Goal: Task Accomplishment & Management: Manage account settings

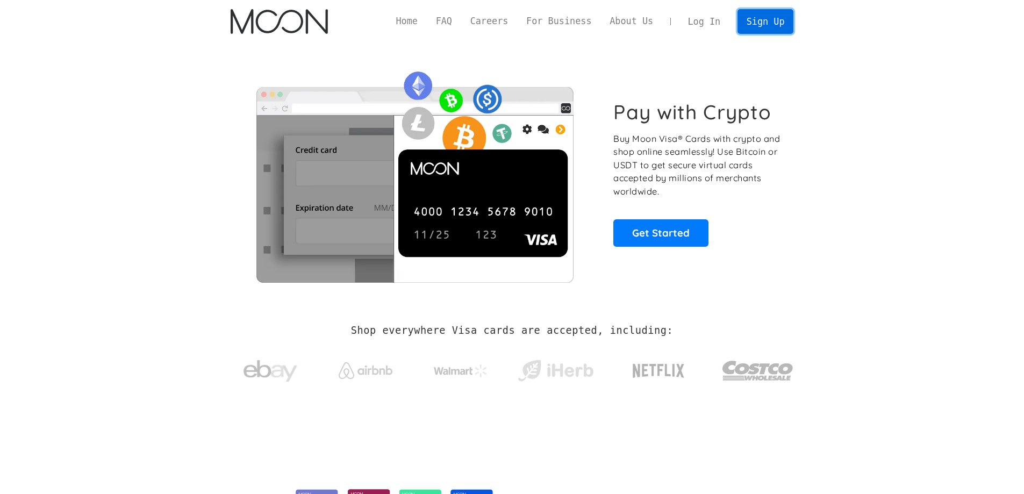
click at [770, 17] on link "Sign Up" at bounding box center [765, 21] width 56 height 24
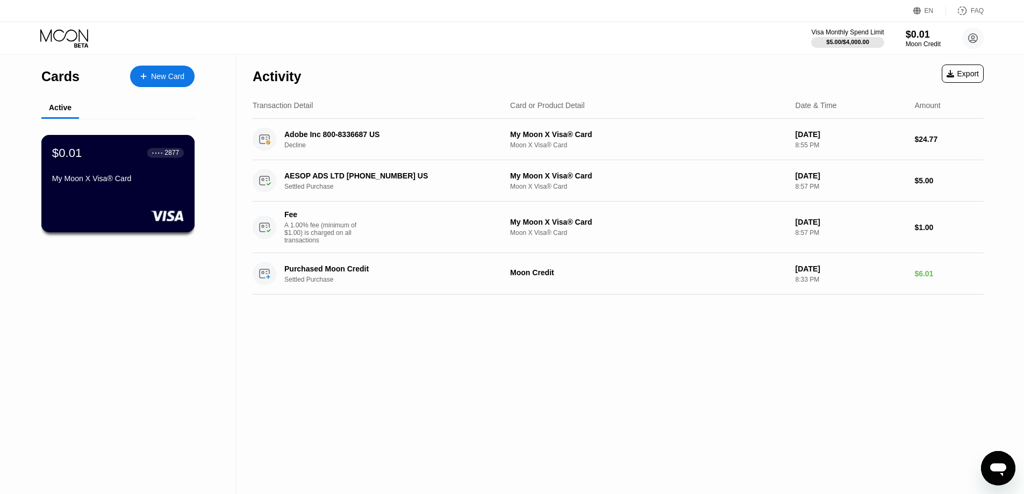
click at [173, 157] on div "● ● ● ● 2877" at bounding box center [165, 153] width 37 height 10
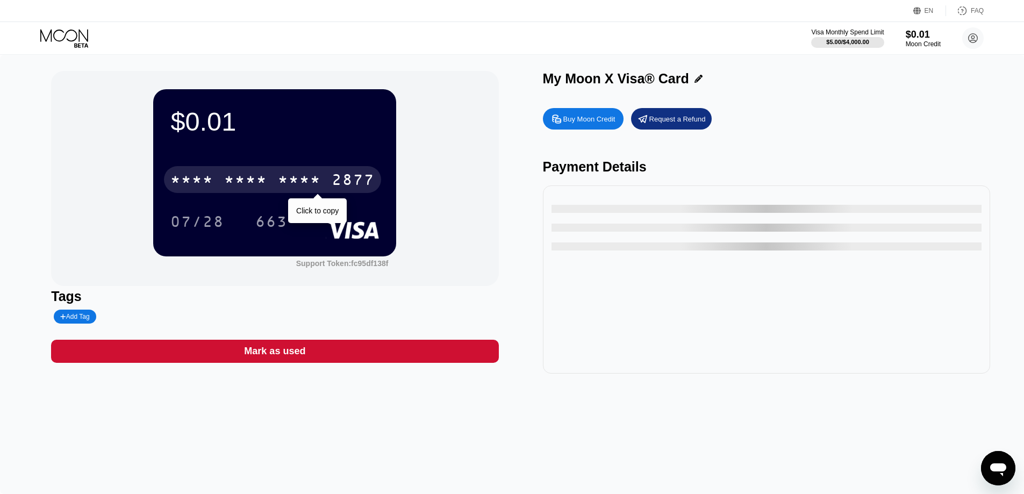
click at [243, 184] on div "* * * *" at bounding box center [245, 181] width 43 height 17
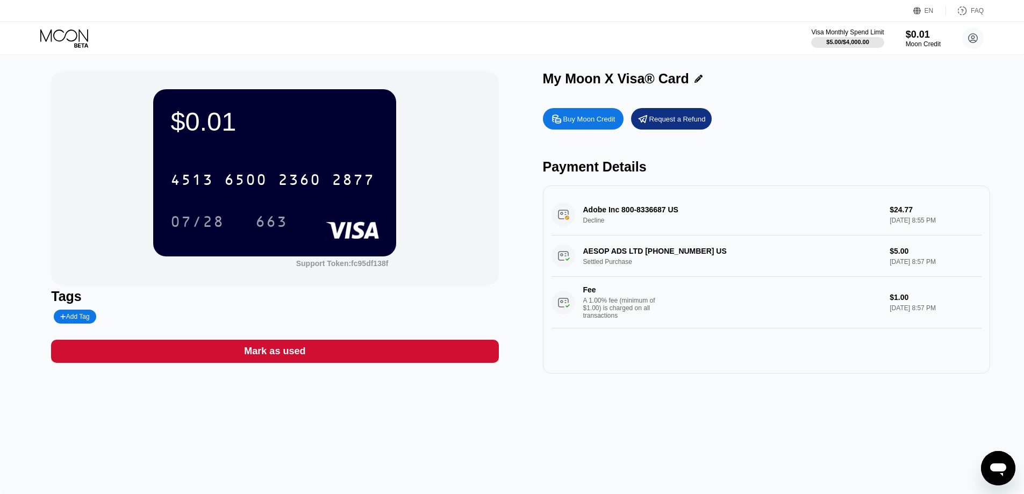
click at [210, 216] on div "07/28" at bounding box center [197, 221] width 70 height 27
click at [281, 224] on div "663" at bounding box center [271, 222] width 32 height 17
